Goal: Information Seeking & Learning: Check status

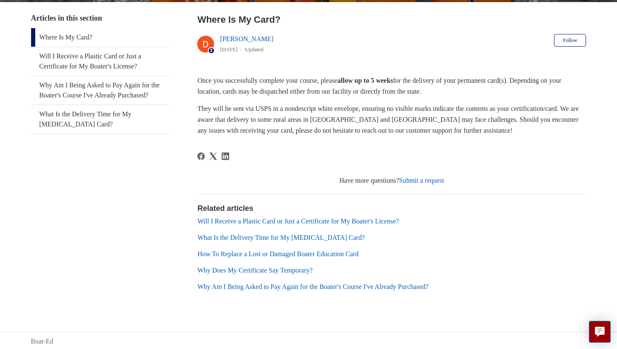
scroll to position [161, 0]
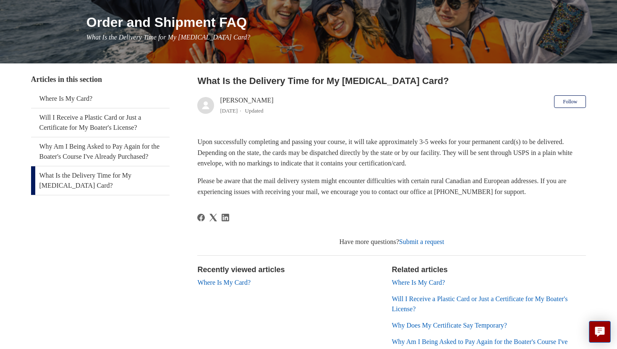
scroll to position [100, 0]
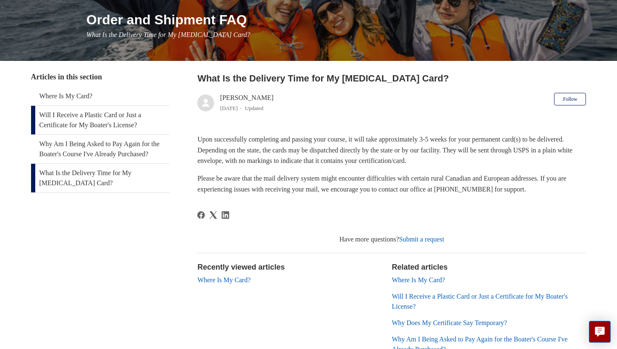
click at [142, 126] on link "Will I Receive a Plastic Card or Just a Certificate for My Boater's License?" at bounding box center [100, 120] width 139 height 29
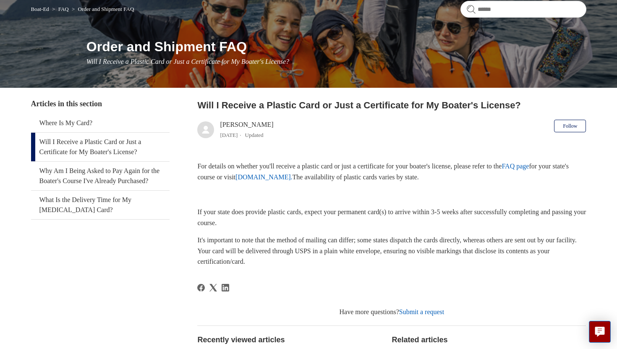
scroll to position [46, 0]
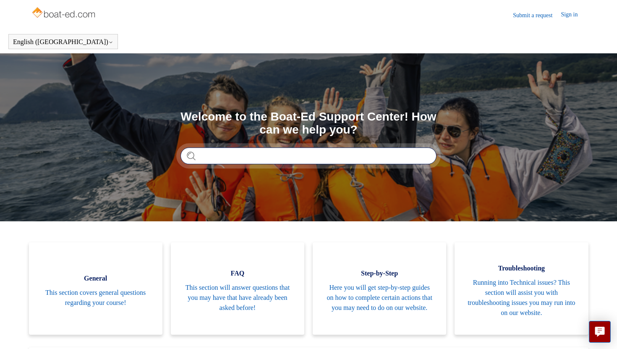
click at [261, 159] on input "Search" at bounding box center [308, 155] width 256 height 17
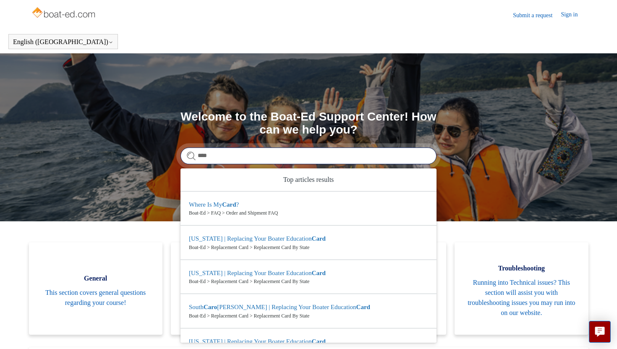
type input "****"
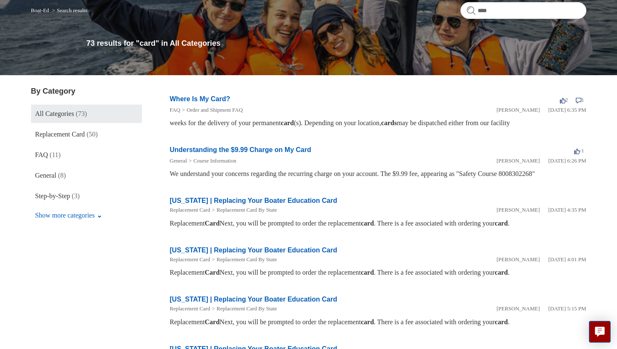
scroll to position [74, 0]
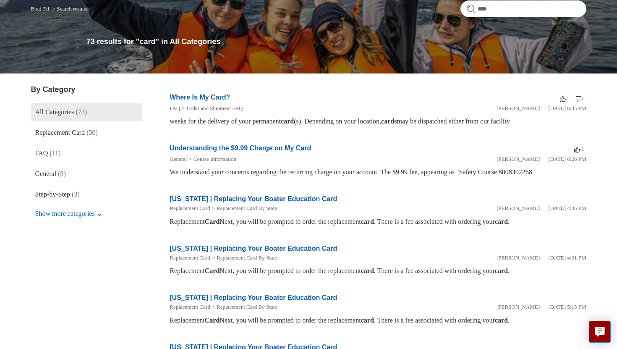
click at [211, 100] on link "Where Is My Card?" at bounding box center [200, 97] width 60 height 7
